Goal: Use online tool/utility: Use online tool/utility

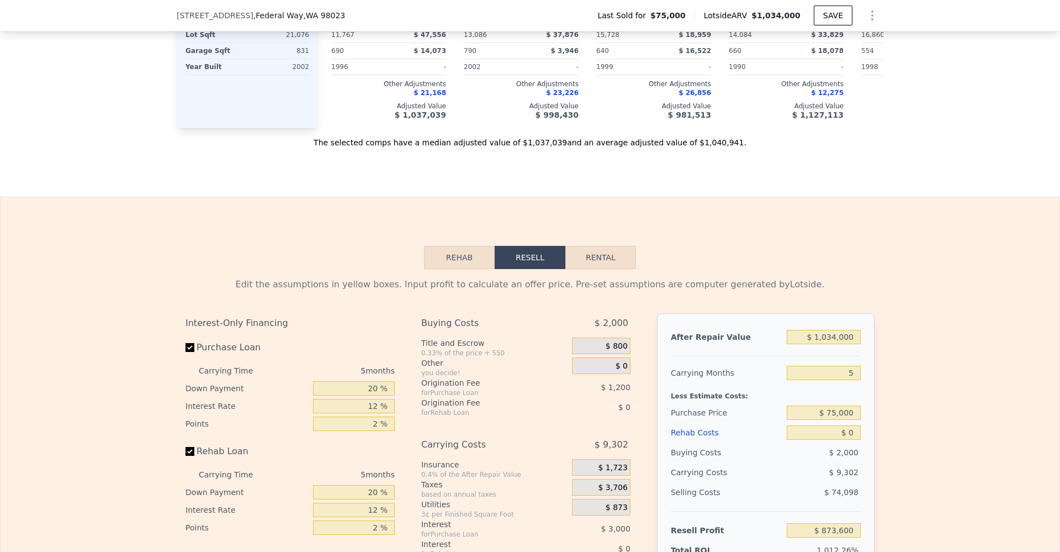
scroll to position [1374, 0]
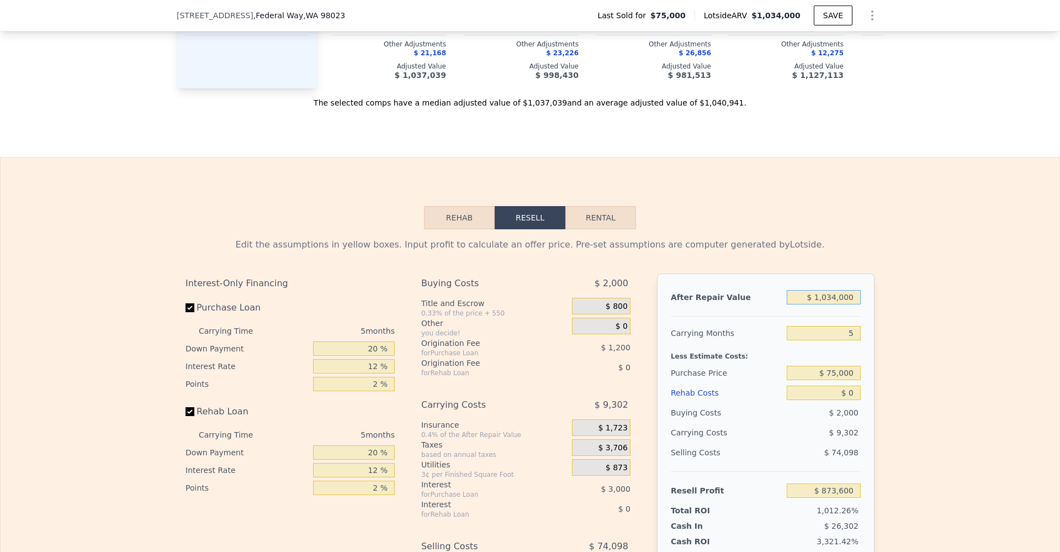
click at [834, 304] on input "$ 1,034,000" at bounding box center [824, 297] width 74 height 14
click at [831, 380] on input "$ 75,000" at bounding box center [824, 373] width 74 height 14
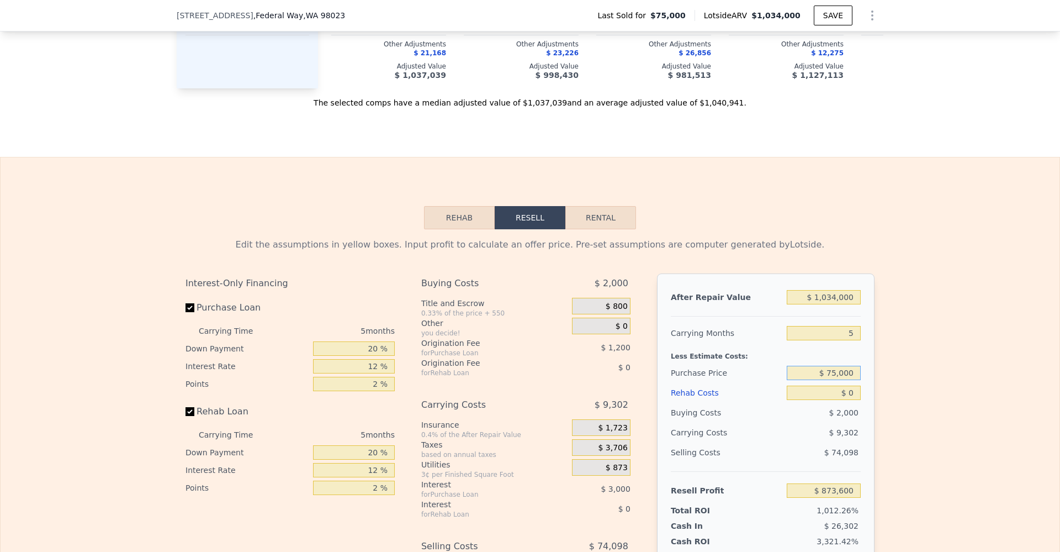
click at [831, 380] on input "$ 75,000" at bounding box center [824, 373] width 74 height 14
type input "$ 800,000"
click at [973, 342] on div "Edit the assumptions in yellow boxes. Input profit to calculate an offer price.…" at bounding box center [530, 434] width 1059 height 411
type input "$ 105,586"
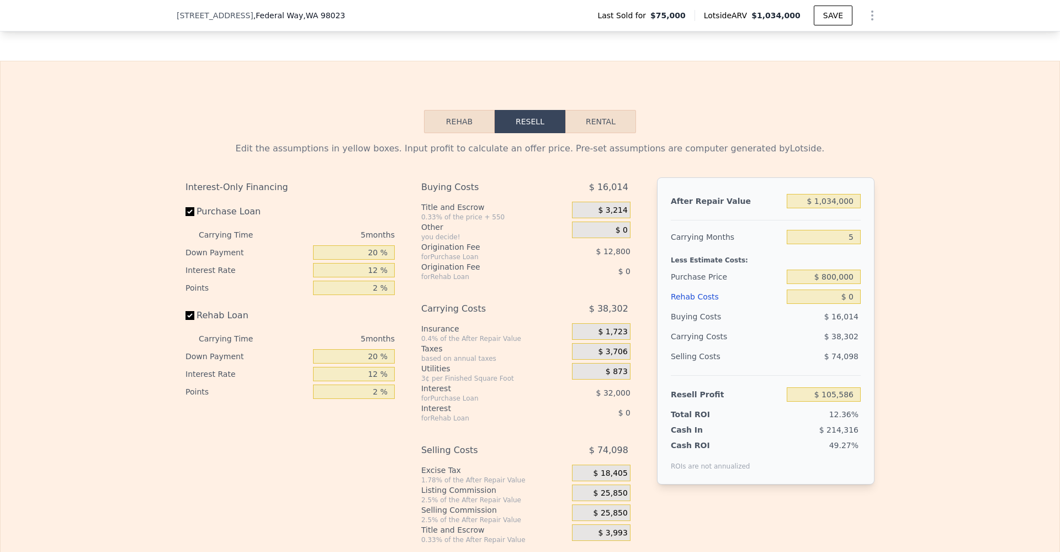
scroll to position [1504, 0]
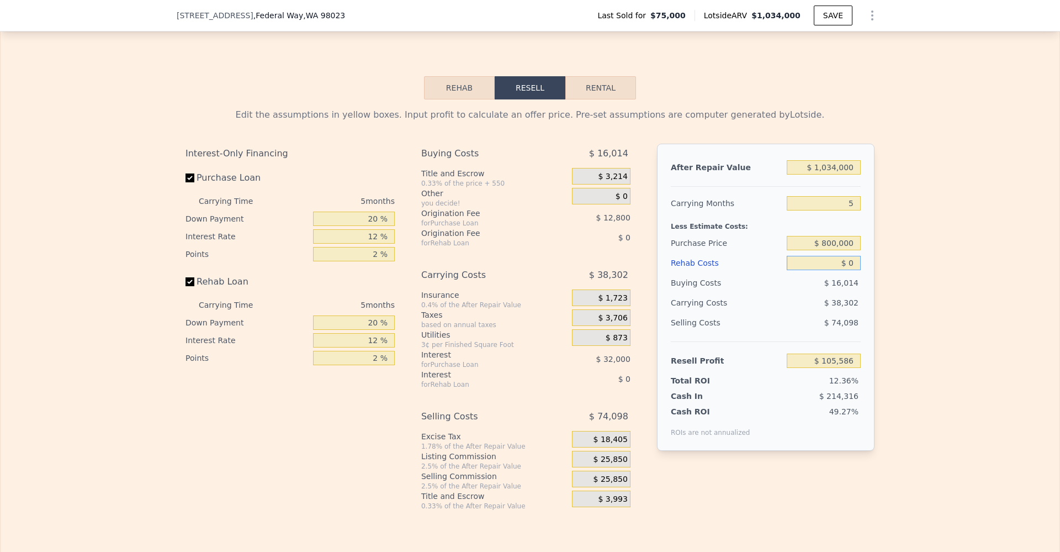
click at [845, 270] on input "$ 0" at bounding box center [824, 263] width 74 height 14
type input "$ 2"
type input "$ 105,584"
type input "$ 25"
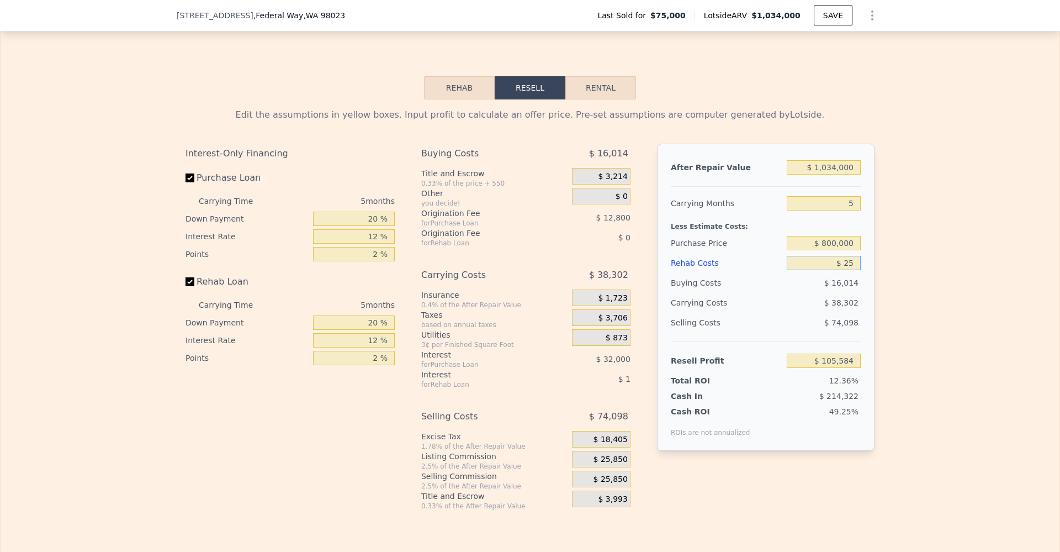
type input "$ 105,561"
type input "$ 250"
type input "$ 105,322"
type input "$ 2,500"
type input "$ 102,946"
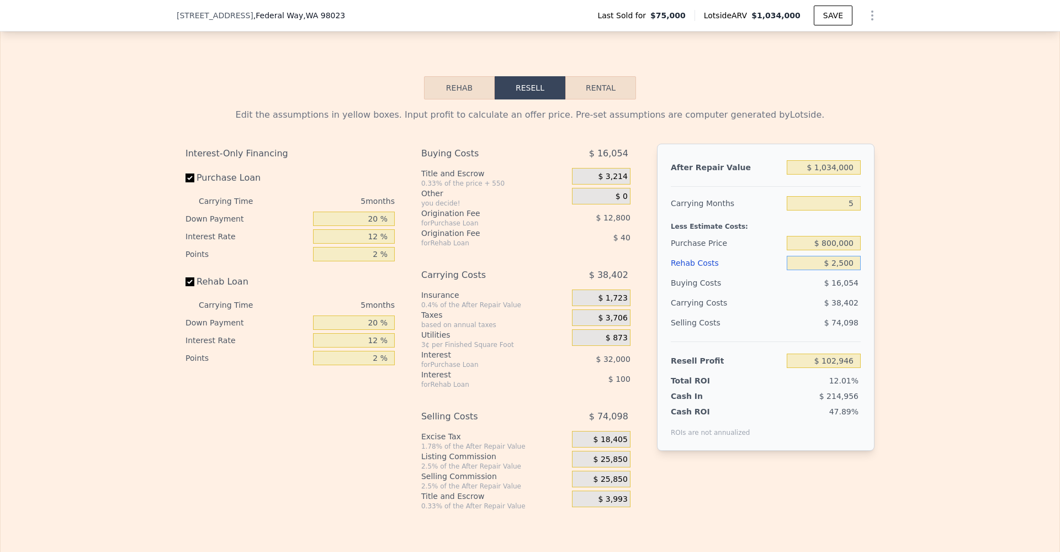
type input "$ 25,000"
type input "$ 79,186"
type input "$ 25,000"
click at [941, 263] on div "Edit the assumptions in yellow boxes. Input profit to calculate an offer price.…" at bounding box center [530, 304] width 1059 height 411
click at [841, 270] on input "$ 25,000" at bounding box center [824, 263] width 74 height 14
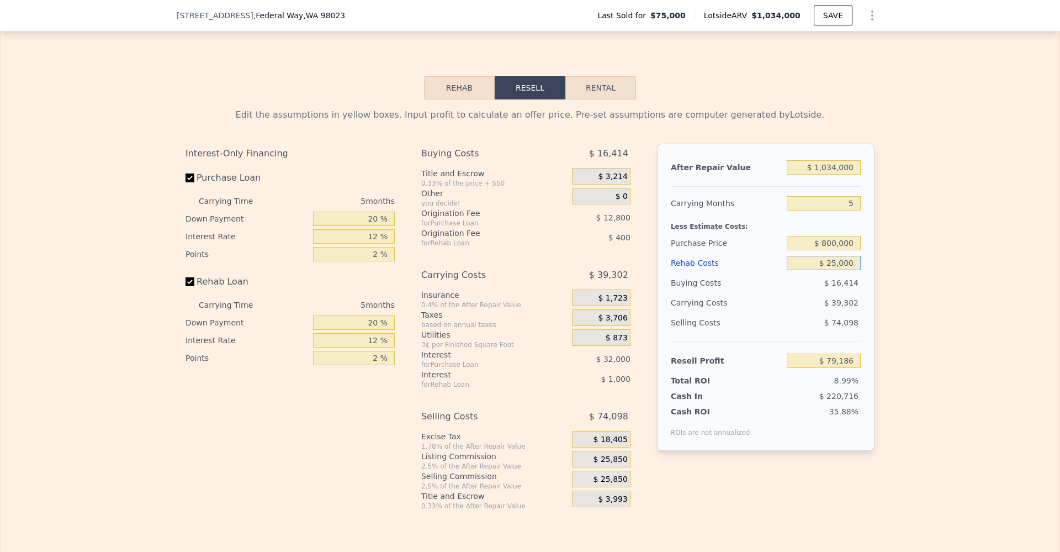
click at [841, 270] on input "$ 25,000" at bounding box center [824, 263] width 74 height 14
click at [836, 175] on input "$ 1,034,000" at bounding box center [824, 167] width 74 height 14
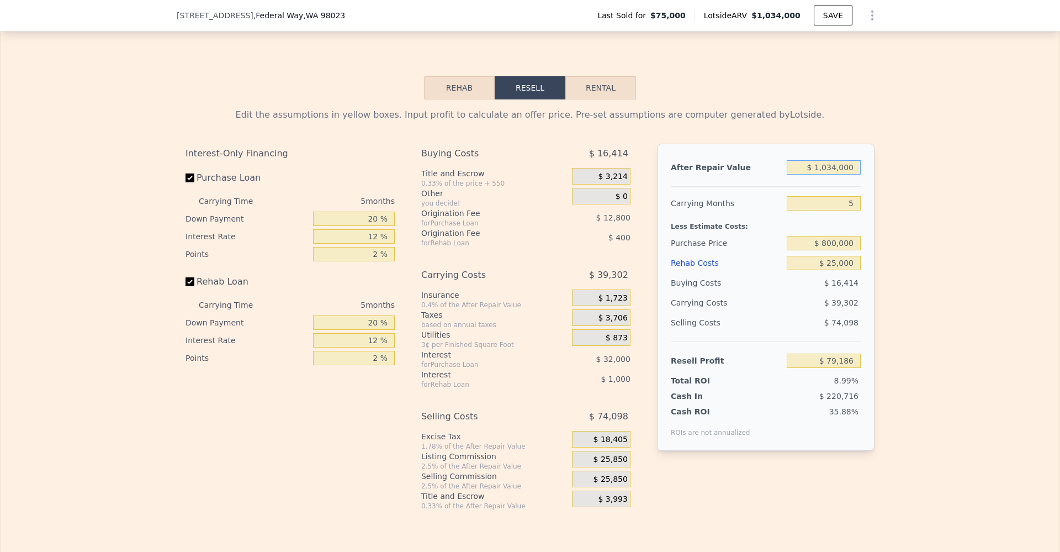
type input "$ 9"
type input "-$ 879,534"
type input "$ 97"
type input "-$ 879,452"
type input "$ 975"
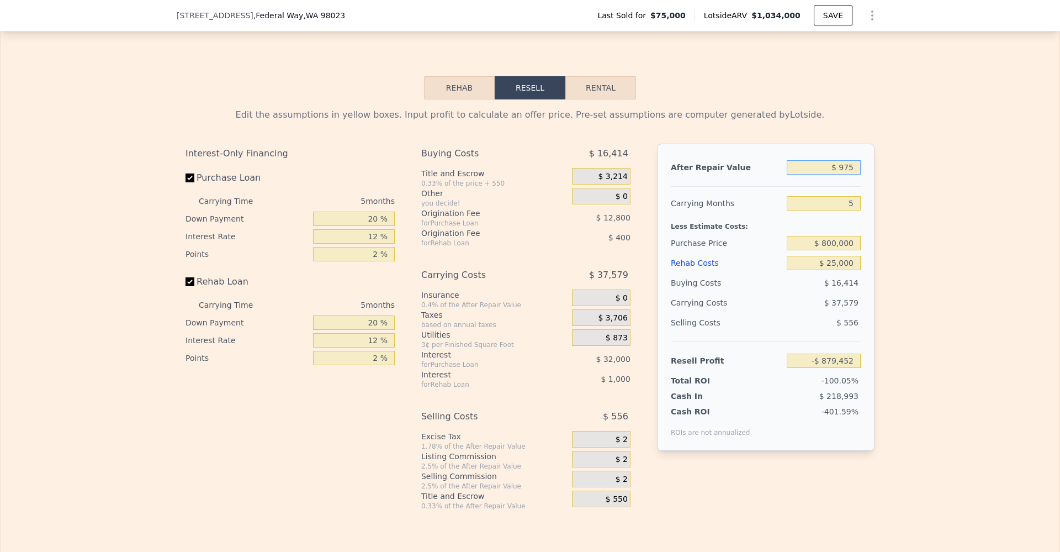
type input "-$ 878,638"
type input "$ 9,750"
type input "-$ 870,503"
type input "$ 97,500"
type input "-$ 789,143"
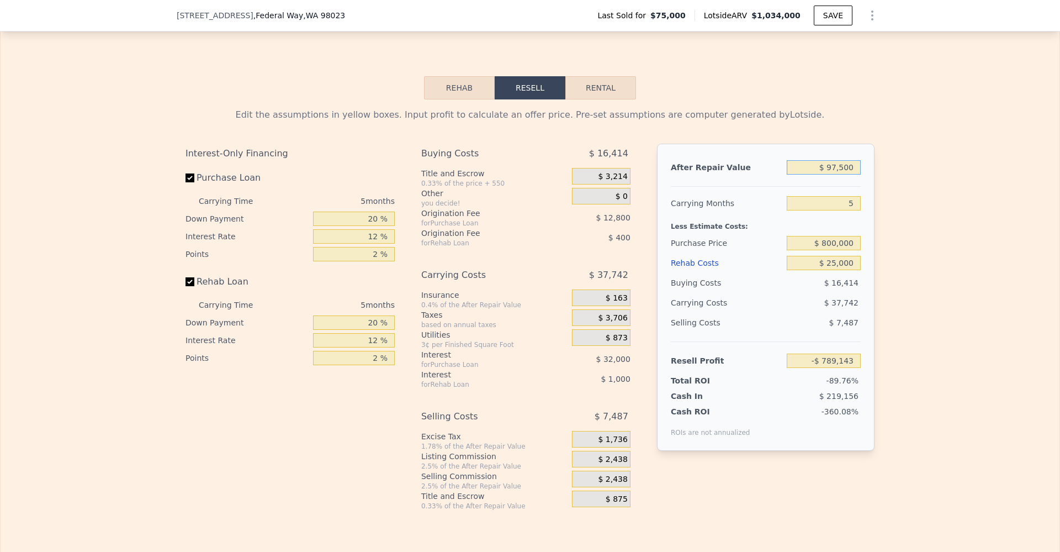
type input "$ 975,000"
type input "$ 24,480"
type input "$ 975,000"
click at [883, 184] on div "Edit the assumptions in yellow boxes. Input profit to calculate an offer price.…" at bounding box center [530, 304] width 1059 height 411
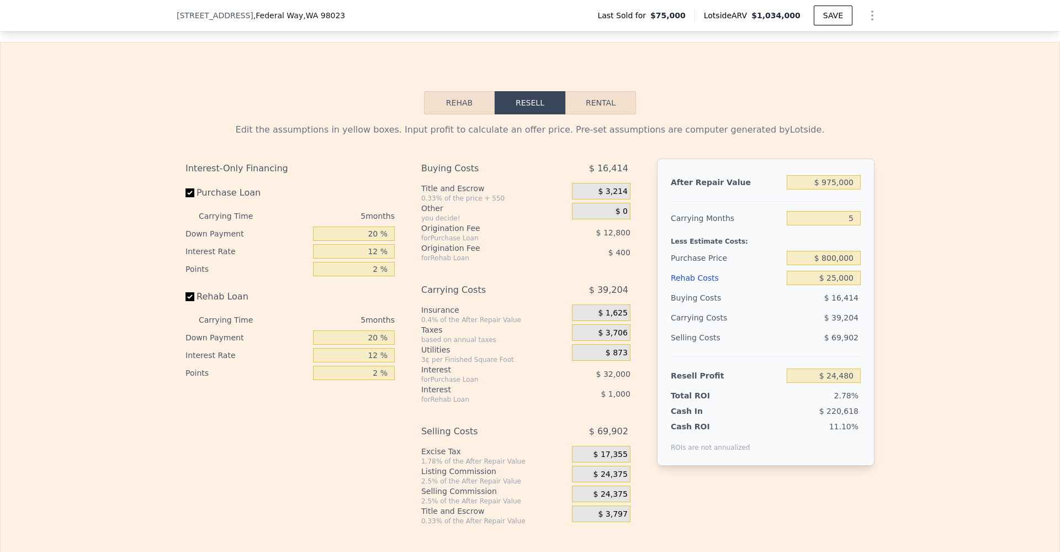
scroll to position [1488, 0]
click at [826, 266] on input "$ 800,000" at bounding box center [824, 259] width 74 height 14
type input "$ 750,000"
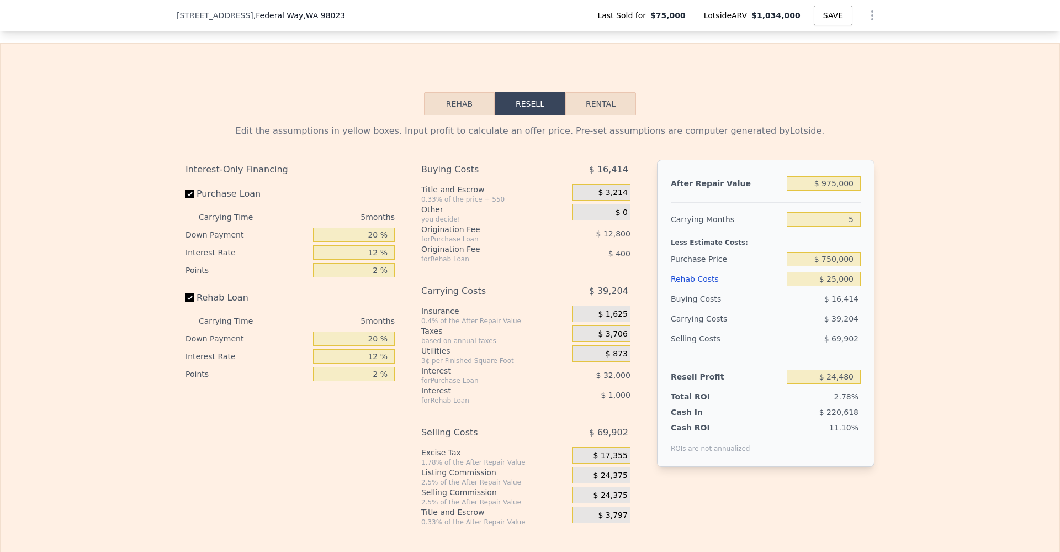
click at [925, 231] on div "Edit the assumptions in yellow boxes. Input profit to calculate an offer price.…" at bounding box center [530, 320] width 1059 height 411
type input "$ 77,446"
click at [848, 191] on input "$ 975,000" at bounding box center [824, 183] width 74 height 14
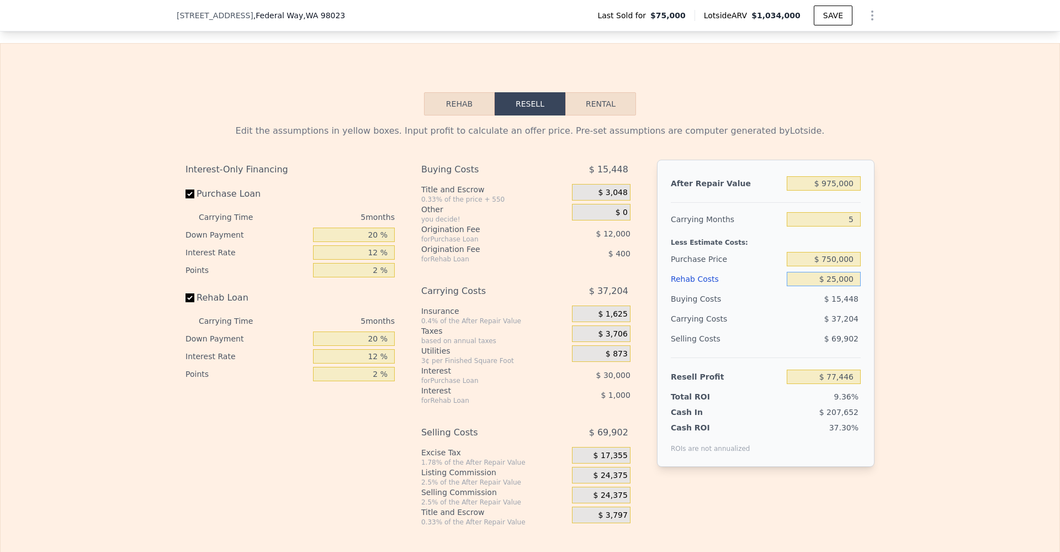
click at [845, 286] on input "$ 25,000" at bounding box center [824, 279] width 74 height 14
type input "$ 5"
type input "$ 103,841"
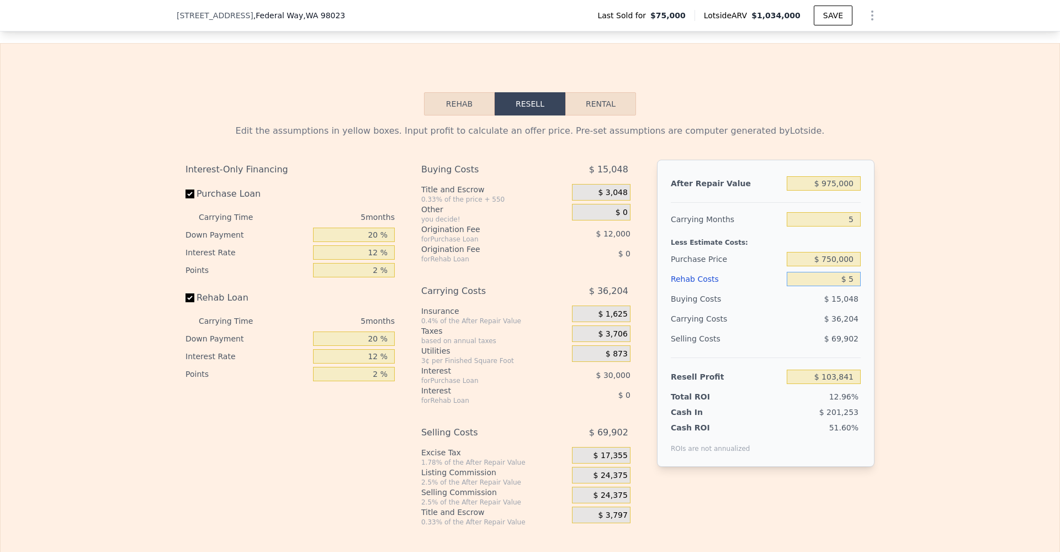
type input "$ 50"
type input "$ 103,795"
type input "$ 500"
type input "$ 103,318"
type input "$ 5,000"
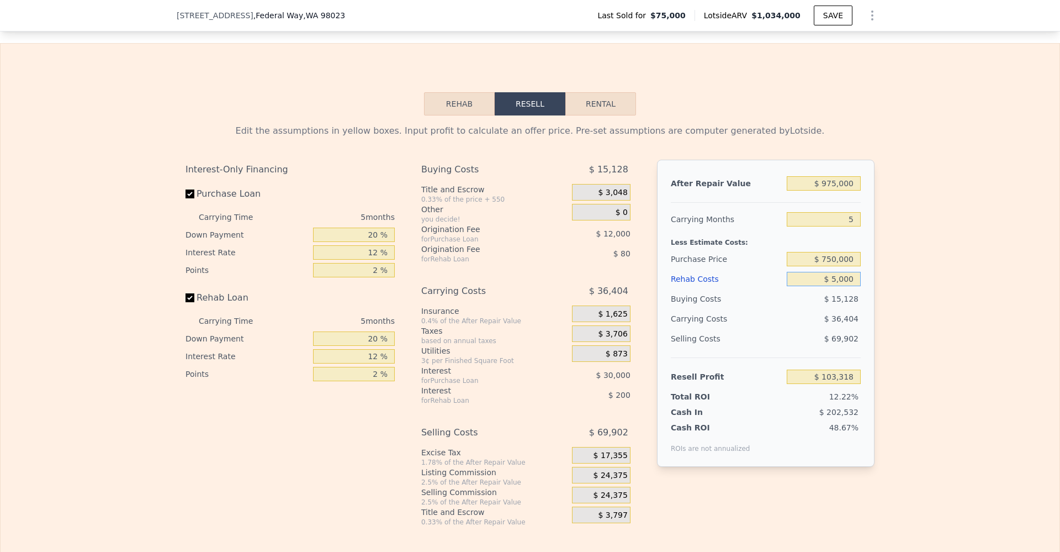
type input "$ 98,566"
type input "$ 50,000"
type input "$ 51,046"
type input "$ 50,000"
click at [889, 289] on div "Edit the assumptions in yellow boxes. Input profit to calculate an offer price.…" at bounding box center [530, 320] width 1059 height 411
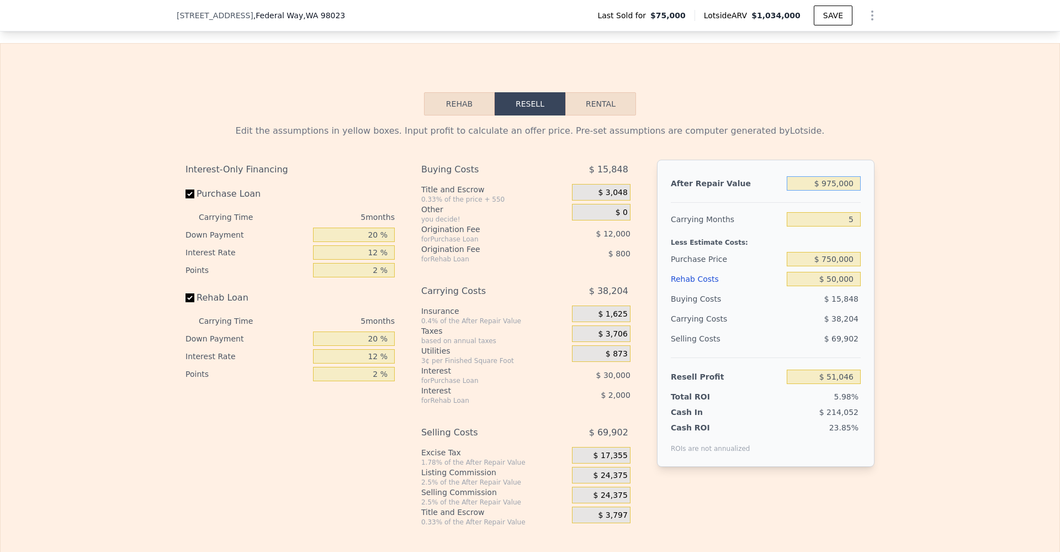
click at [852, 191] on input "$ 975,000" at bounding box center [824, 183] width 74 height 14
type input "$ 9"
type input "-$ 852,968"
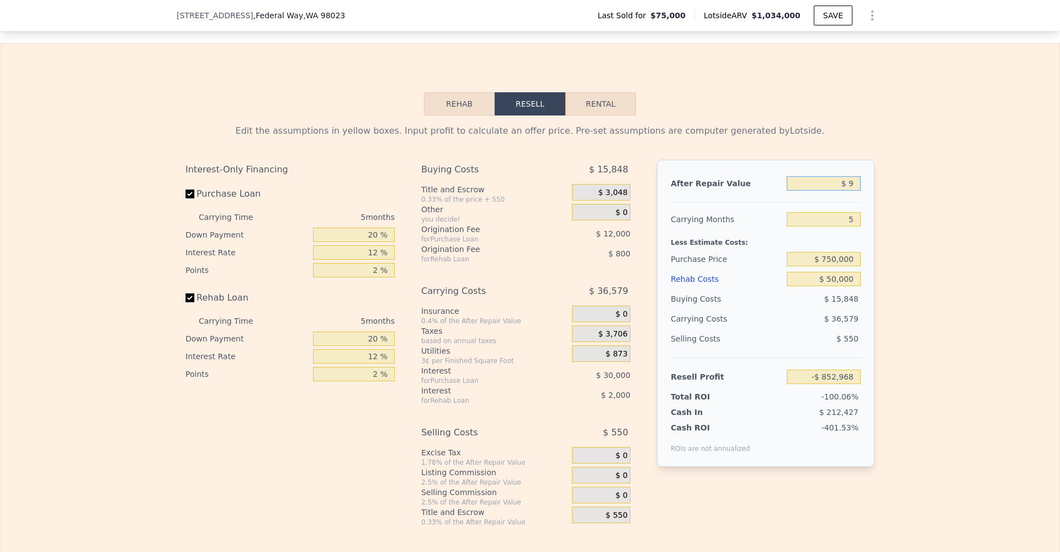
type input "$ 92"
type input "-$ 852,891"
type input "$ 925"
type input "-$ 852,119"
type input "$ 9,250"
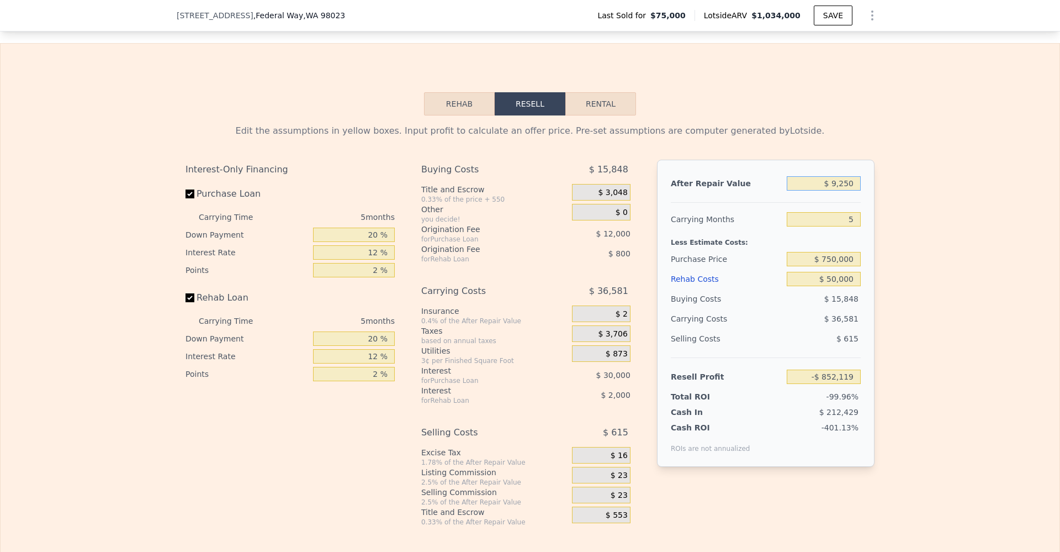
type input "-$ 844,400"
type input "$ 92,500"
type input "-$ 767,212"
type input "$ 925,000"
type input "$ 4,686"
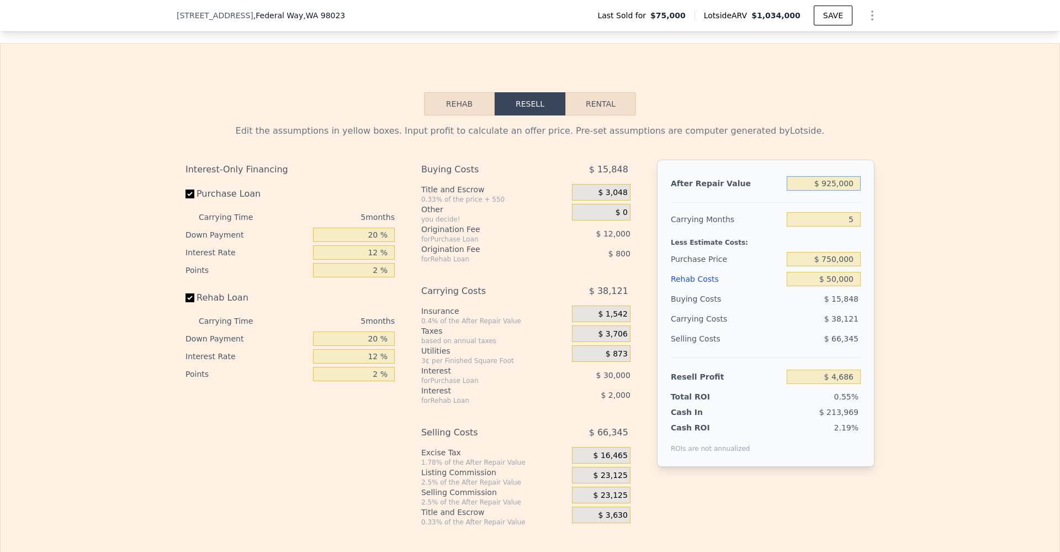
click at [844, 191] on input "$ 925,000" at bounding box center [824, 183] width 74 height 14
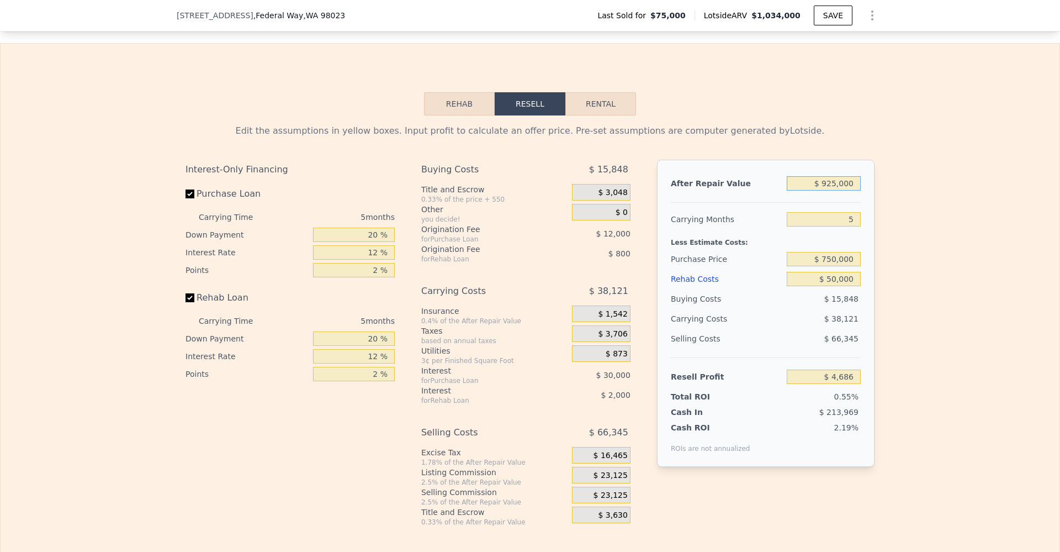
click at [844, 191] on input "$ 925,000" at bounding box center [824, 183] width 74 height 14
type input "$ 8"
type input "-$ 852,969"
type input "$ 87"
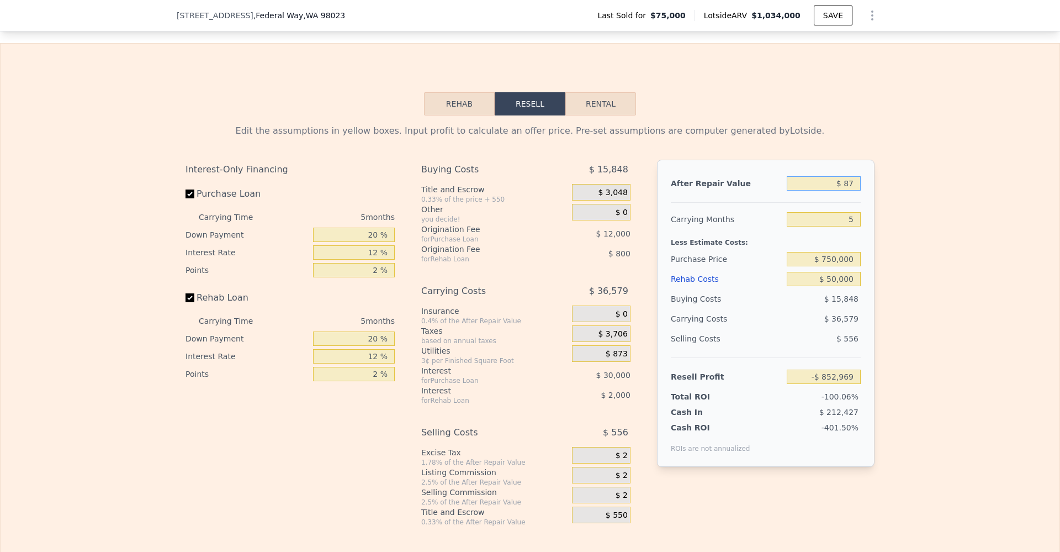
type input "-$ 852,896"
type input "$ 875"
type input "-$ 852,166"
type input "$ 8,750"
type input "-$ 844,865"
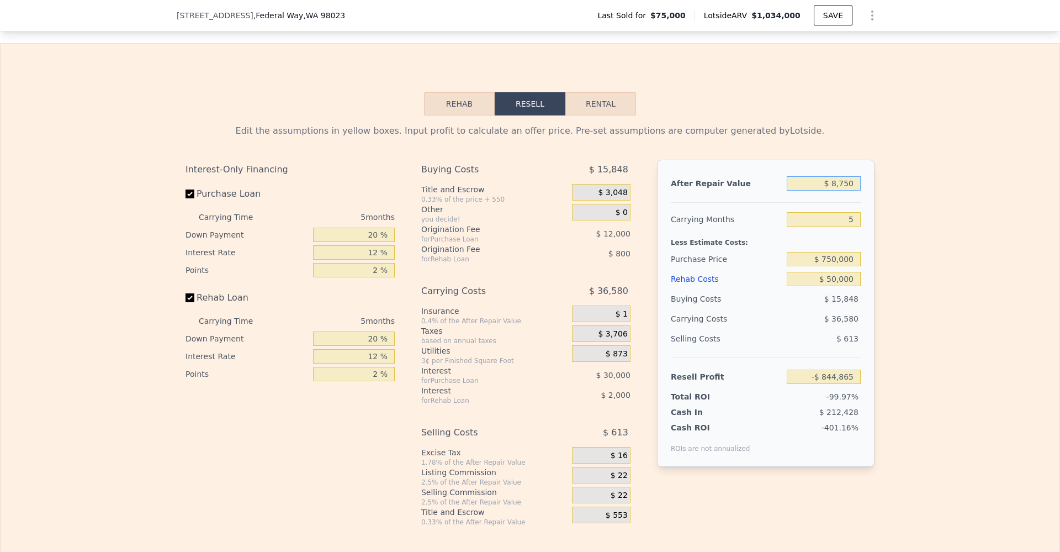
type input "$ 87,500"
type input "-$ 771,848"
type input "$ 875,000"
type input "-$ 41,674"
type input "$ 875,000"
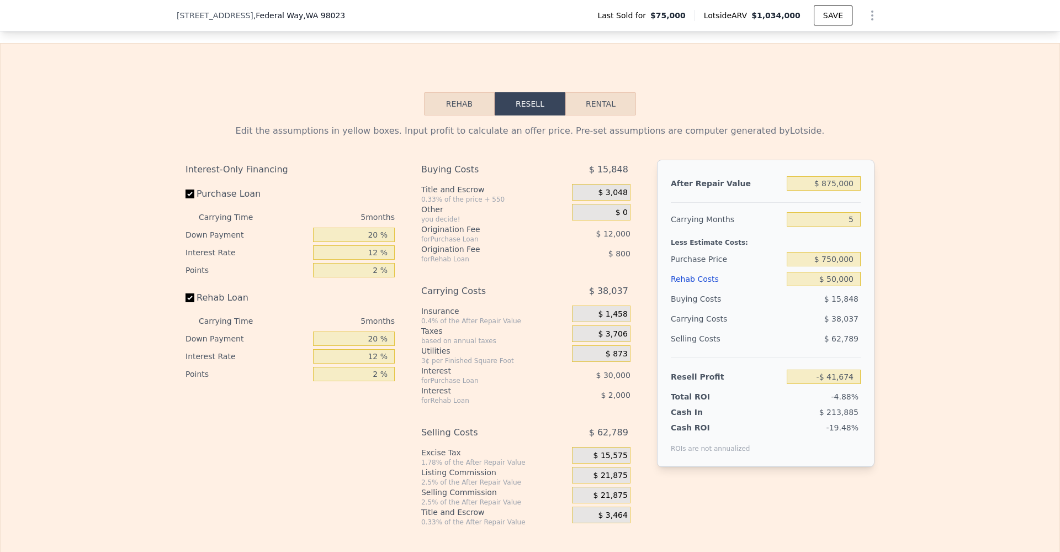
click at [908, 209] on div "Edit the assumptions in yellow boxes. Input profit to calculate an offer price.…" at bounding box center [530, 320] width 1059 height 411
click at [841, 286] on input "$ 50,000" at bounding box center [824, 279] width 74 height 14
type input "$ 0"
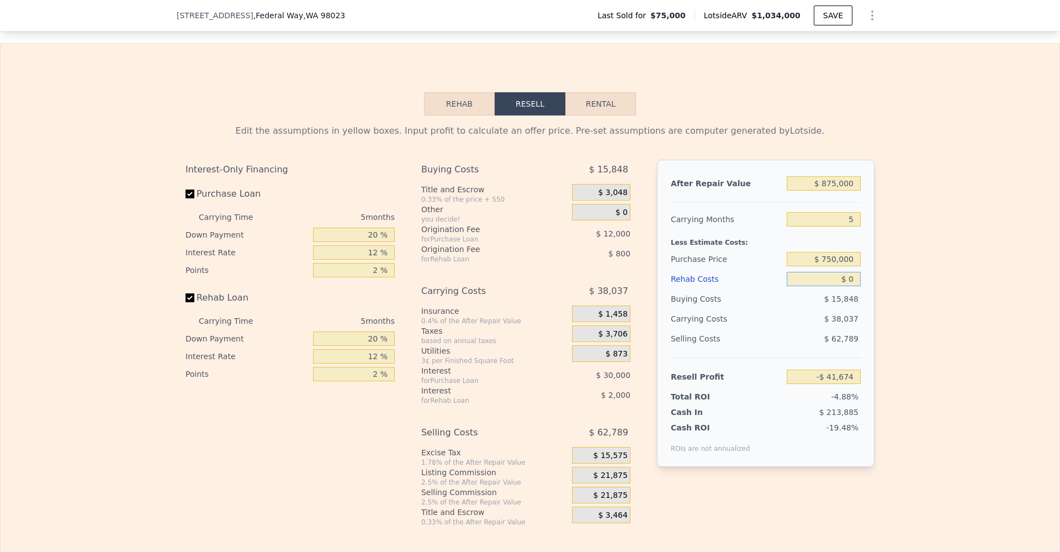
type input "$ 11,126"
type input "$ 0"
click at [905, 295] on div "Edit the assumptions in yellow boxes. Input profit to calculate an offer price.…" at bounding box center [530, 320] width 1059 height 411
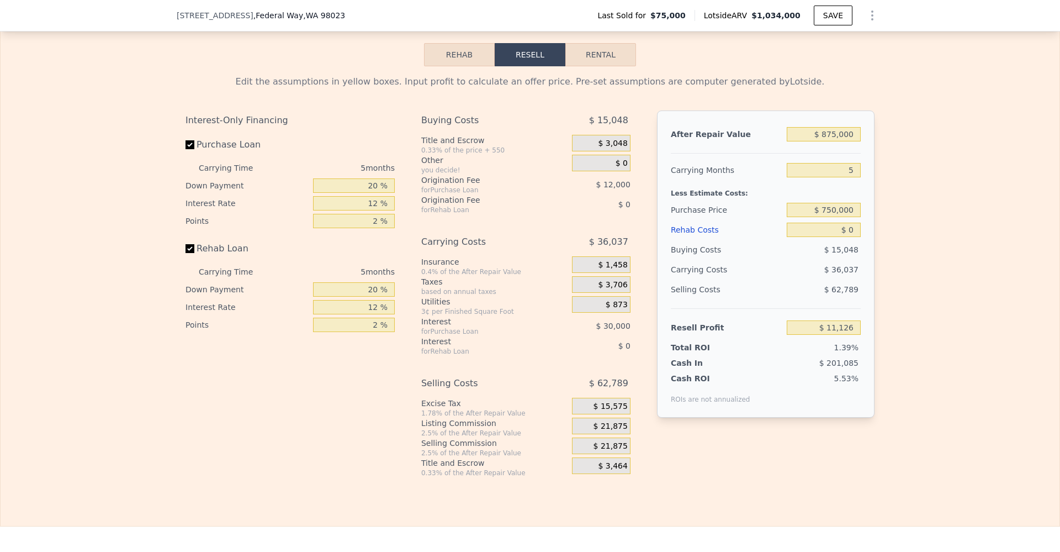
scroll to position [1569, 0]
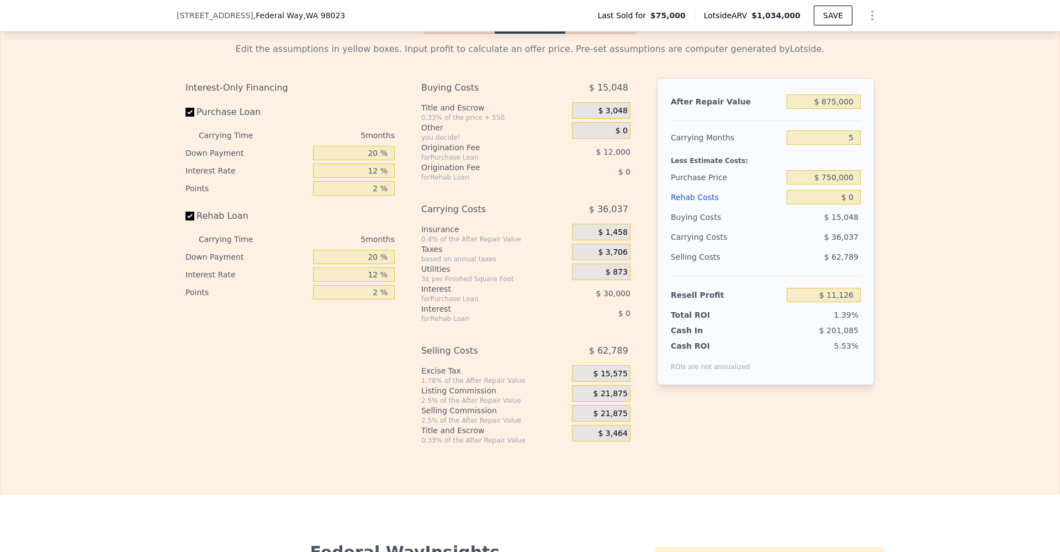
click at [599, 419] on span "$ 21,875" at bounding box center [611, 414] width 34 height 10
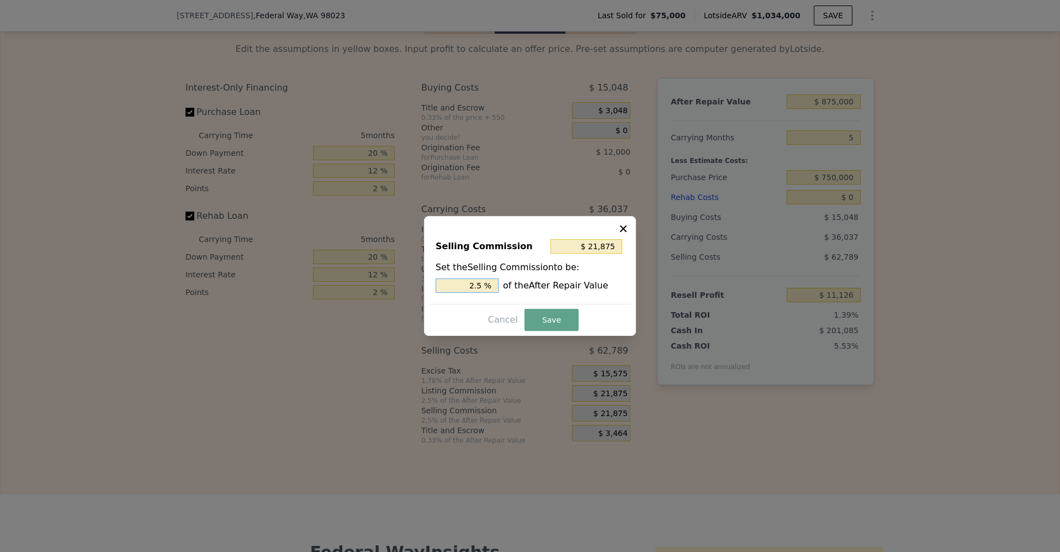
click at [479, 281] on input "2.5 %" at bounding box center [467, 285] width 63 height 14
type input "$ 0"
type input "0 %"
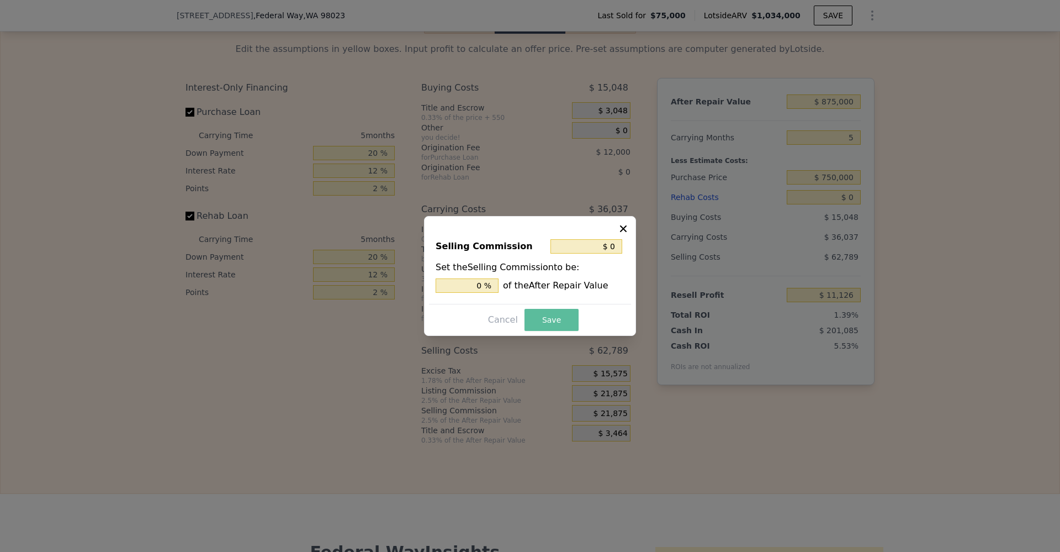
click at [546, 322] on button "Save" at bounding box center [552, 320] width 54 height 22
type input "$ 33,001"
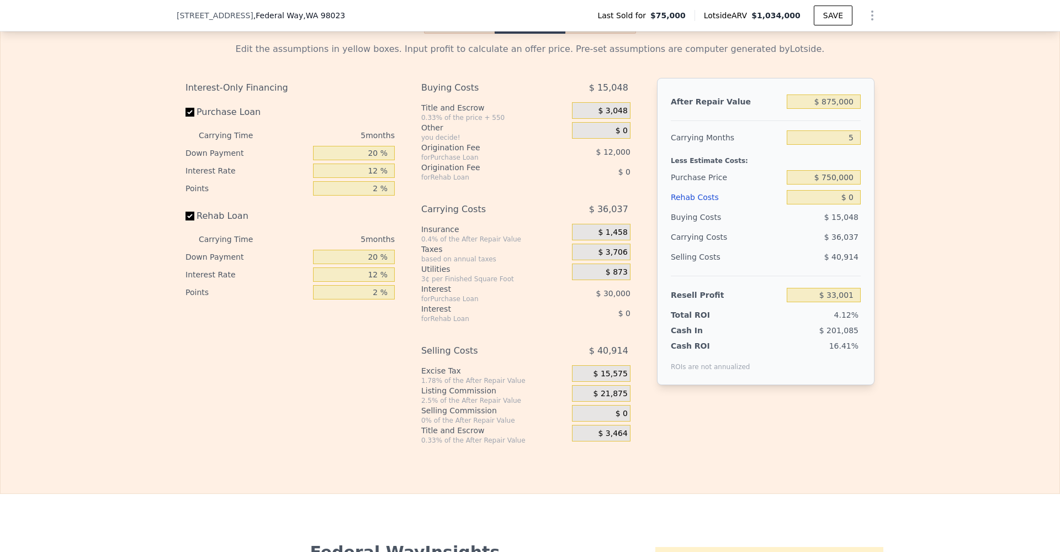
click at [917, 290] on div "Edit the assumptions in yellow boxes. Input profit to calculate an offer price.…" at bounding box center [530, 239] width 1059 height 411
click at [851, 145] on input "5" at bounding box center [824, 137] width 74 height 14
click at [850, 145] on input "5" at bounding box center [824, 137] width 74 height 14
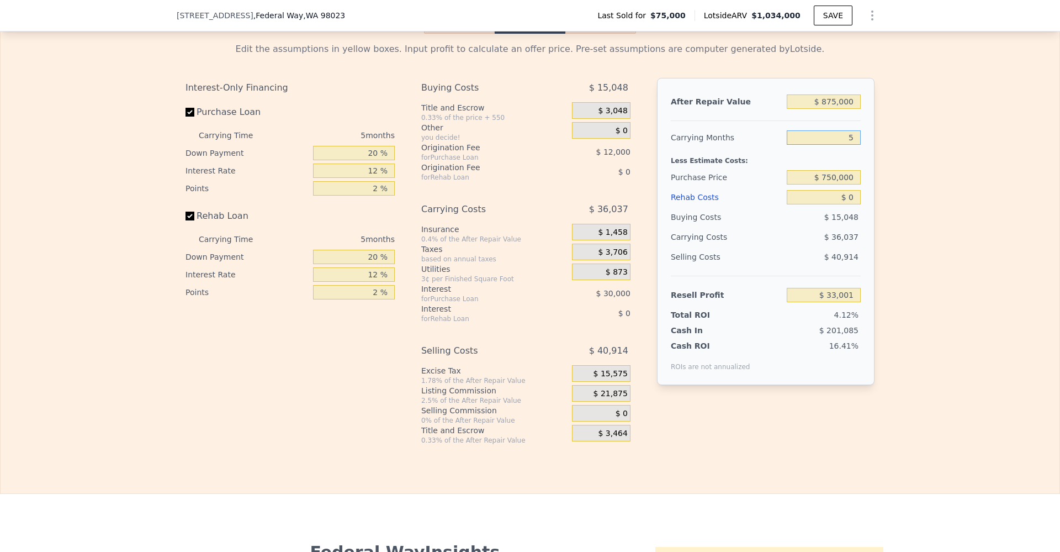
type input "3"
type input "$ 47,415"
type input "3"
click at [889, 156] on div "Edit the assumptions in yellow boxes. Input profit to calculate an offer price.…" at bounding box center [530, 239] width 1059 height 411
click at [186, 220] on input "Rehab Loan" at bounding box center [190, 216] width 9 height 9
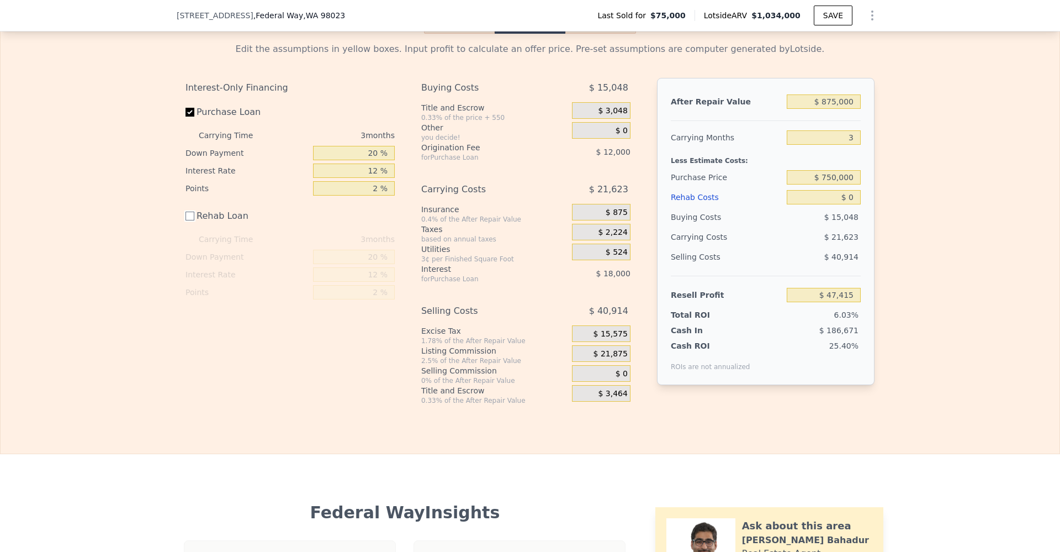
click at [186, 220] on input "Rehab Loan" at bounding box center [190, 216] width 9 height 9
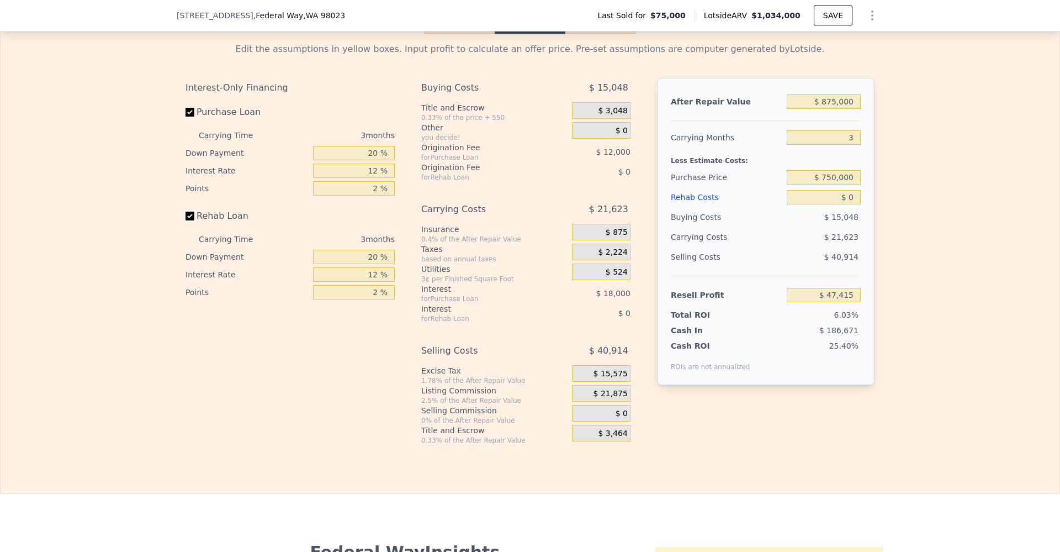
click at [186, 220] on input "Rehab Loan" at bounding box center [190, 216] width 9 height 9
checkbox input "false"
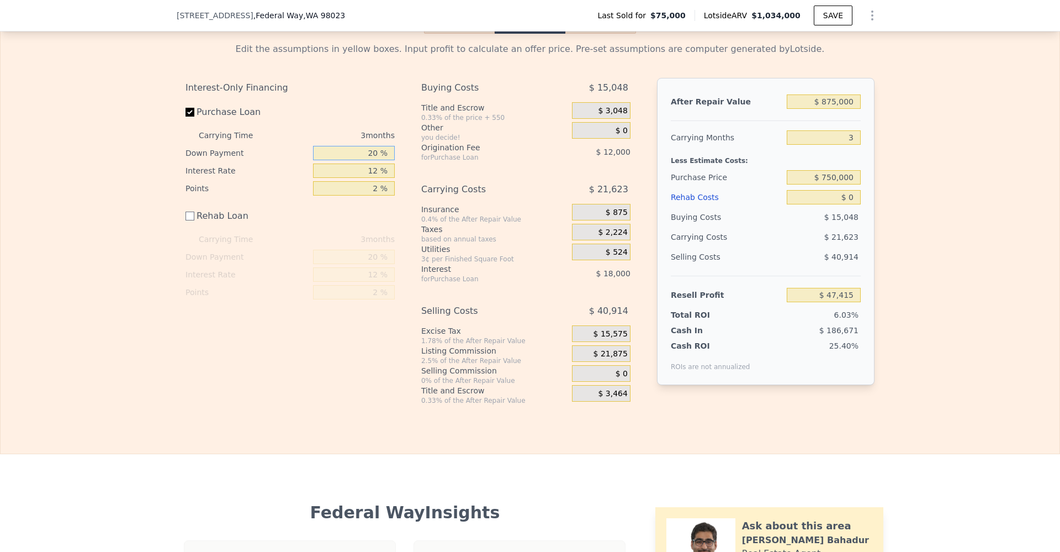
click at [368, 160] on input "20 %" at bounding box center [354, 153] width 82 height 14
type input "1 %"
type input "$ 40,290"
type input "10 %"
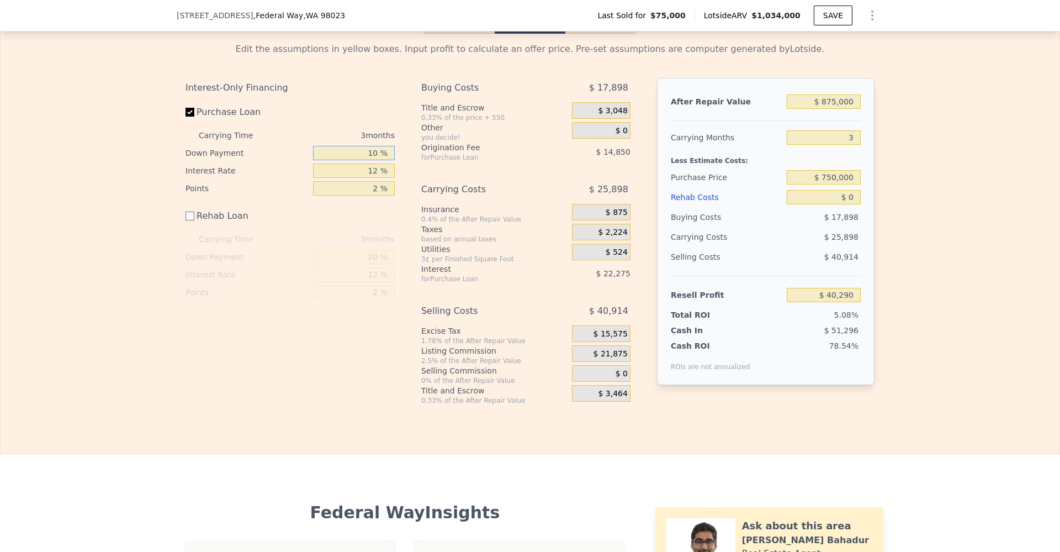
type input "$ 43,665"
type input "10 %"
click at [363, 98] on div "Interest-Only Financing" at bounding box center [290, 88] width 209 height 20
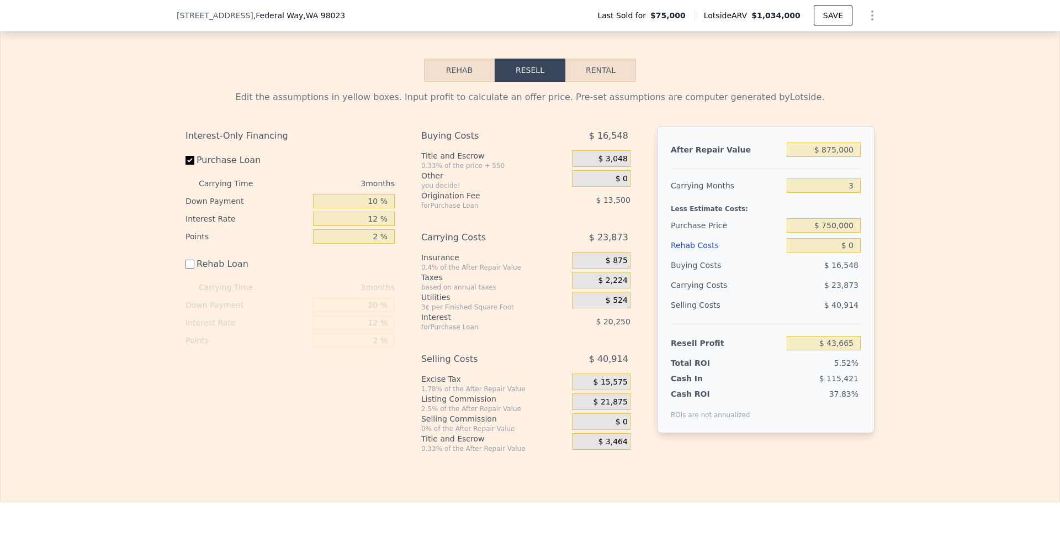
scroll to position [1520, 0]
click at [902, 198] on div "Edit the assumptions in yellow boxes. Input profit to calculate an offer price.…" at bounding box center [530, 268] width 1059 height 371
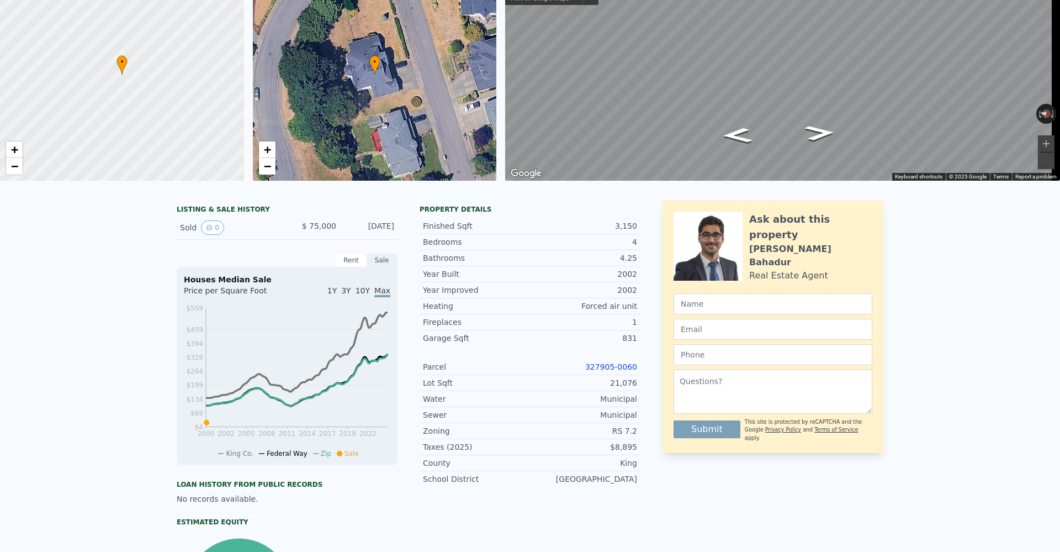
scroll to position [0, 0]
